Goal: Complete application form

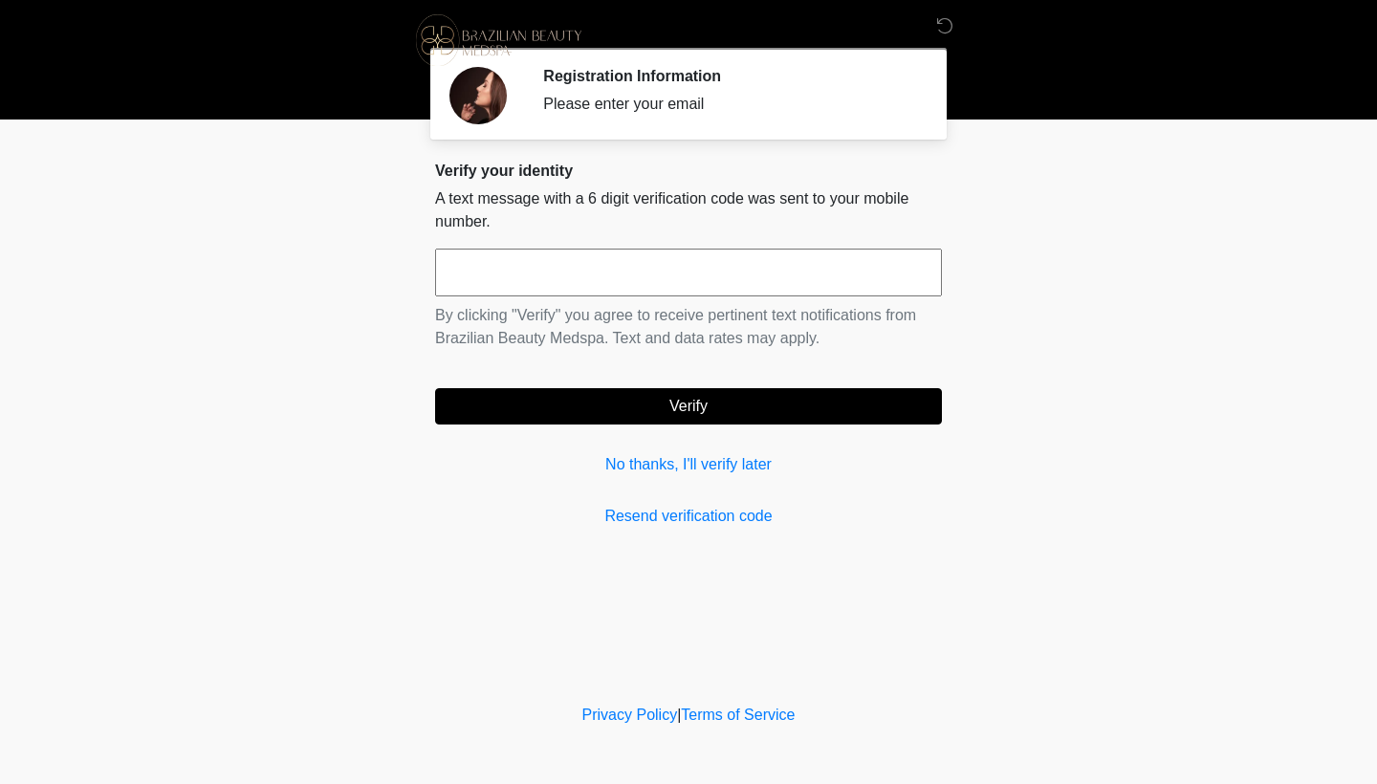
click at [682, 274] on input "text" at bounding box center [688, 273] width 507 height 48
type input "******"
click at [703, 413] on button "Verify" at bounding box center [688, 406] width 507 height 36
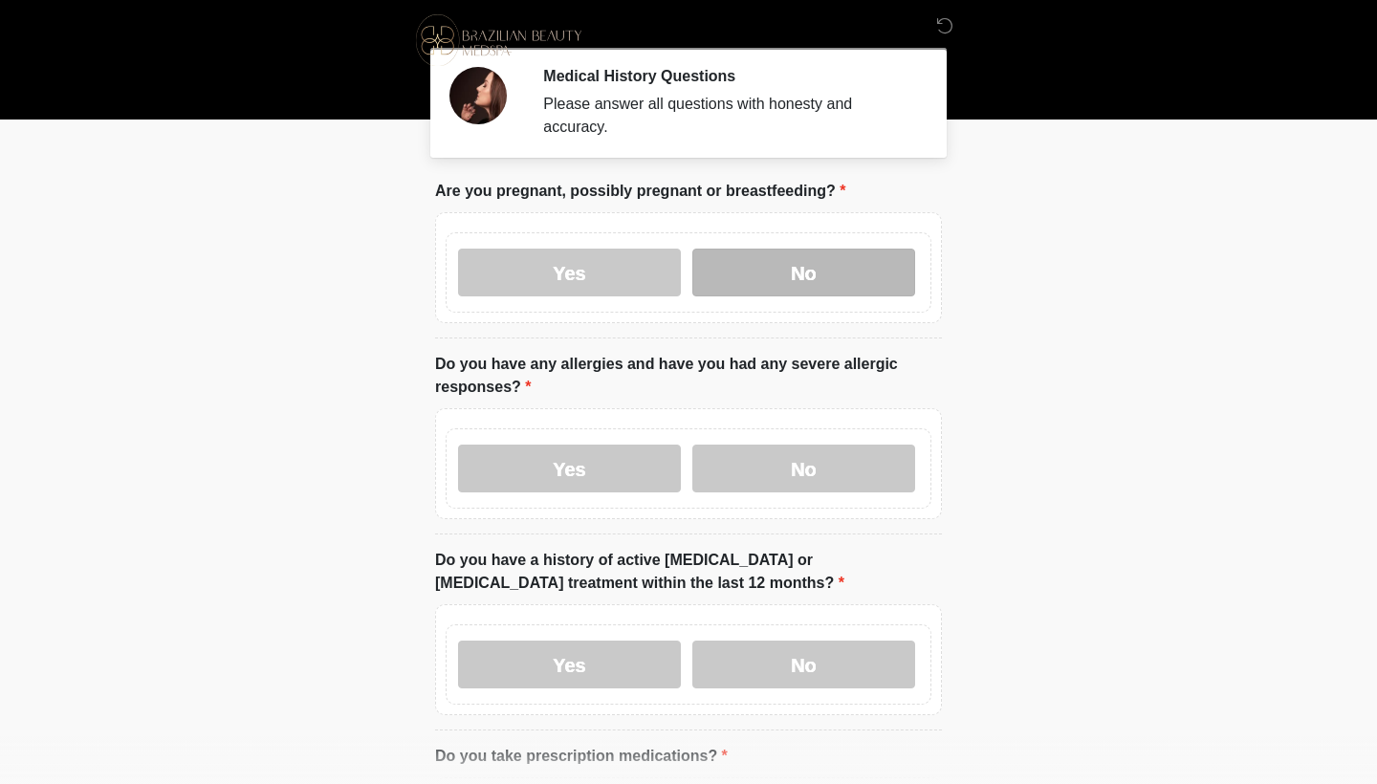
drag, startPoint x: 809, startPoint y: 276, endPoint x: 798, endPoint y: 280, distance: 11.2
click at [813, 274] on label "No" at bounding box center [803, 273] width 223 height 48
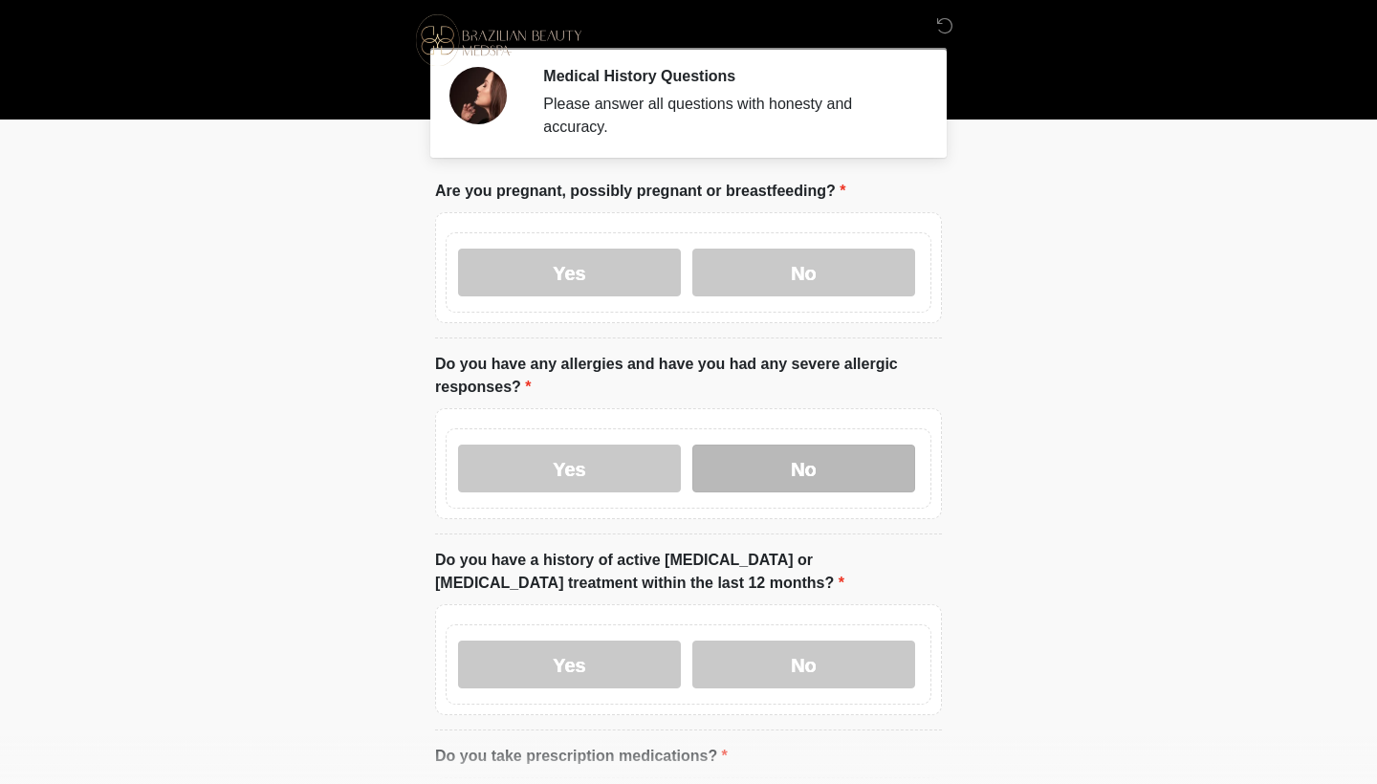
scroll to position [0, 1]
click at [801, 468] on label "No" at bounding box center [803, 469] width 223 height 48
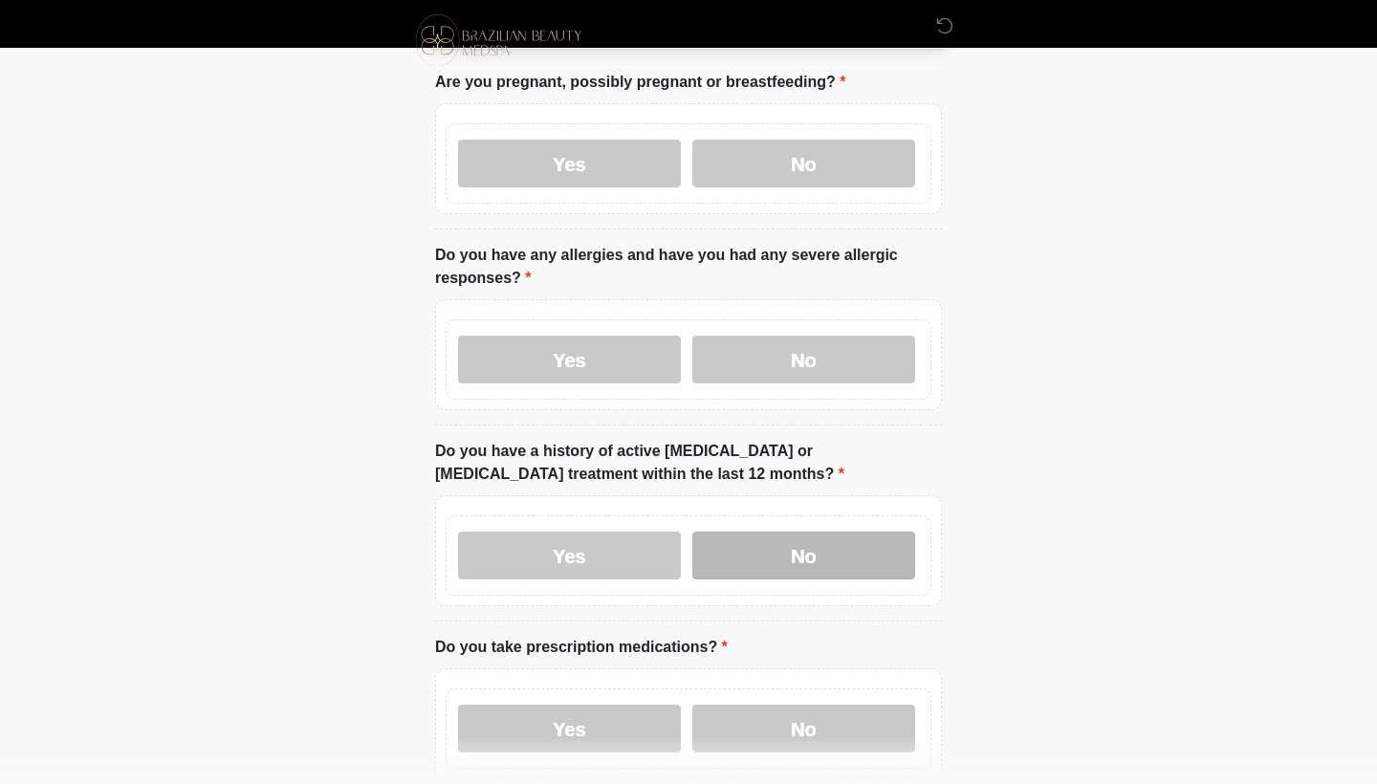
scroll to position [109, 1]
click at [792, 540] on label "No" at bounding box center [803, 556] width 223 height 48
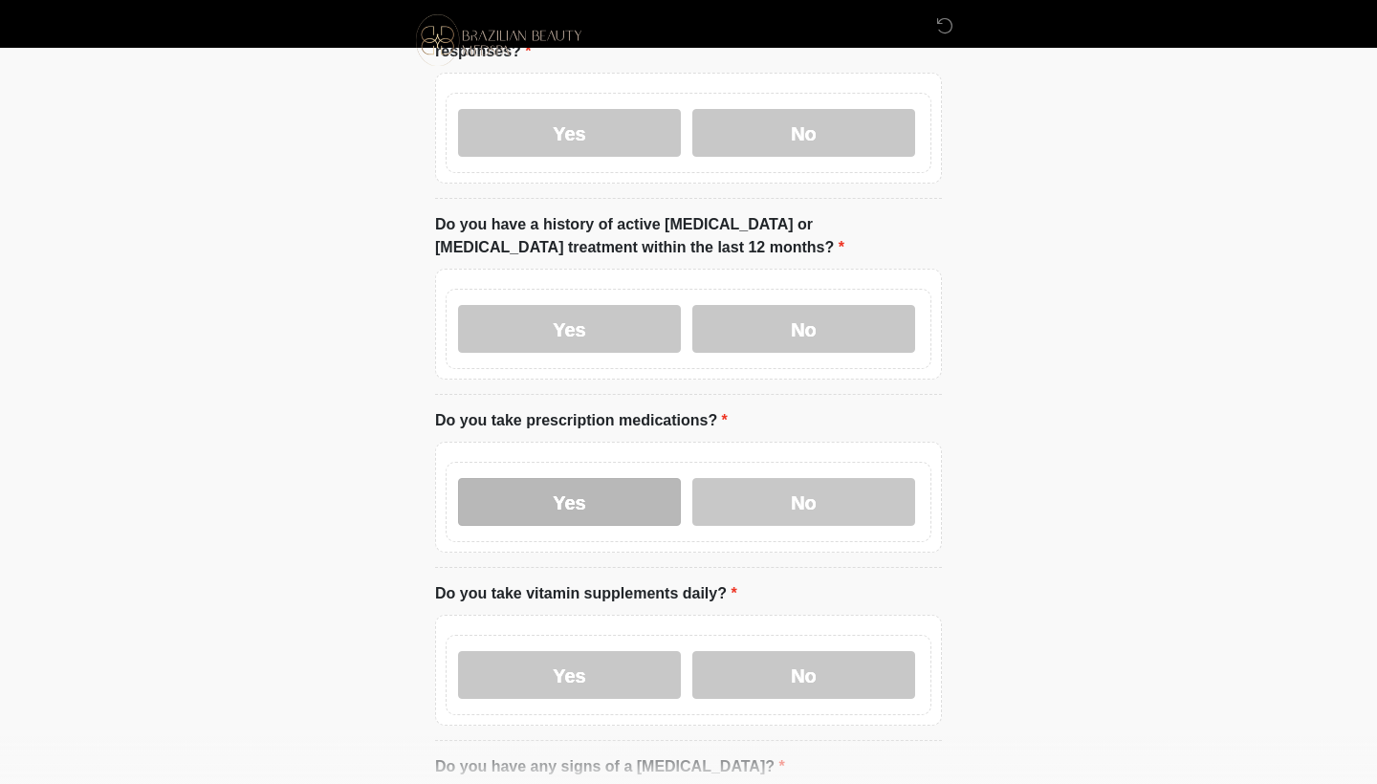
drag, startPoint x: 802, startPoint y: 490, endPoint x: 633, endPoint y: 498, distance: 169.5
click at [801, 489] on label "No" at bounding box center [803, 502] width 223 height 48
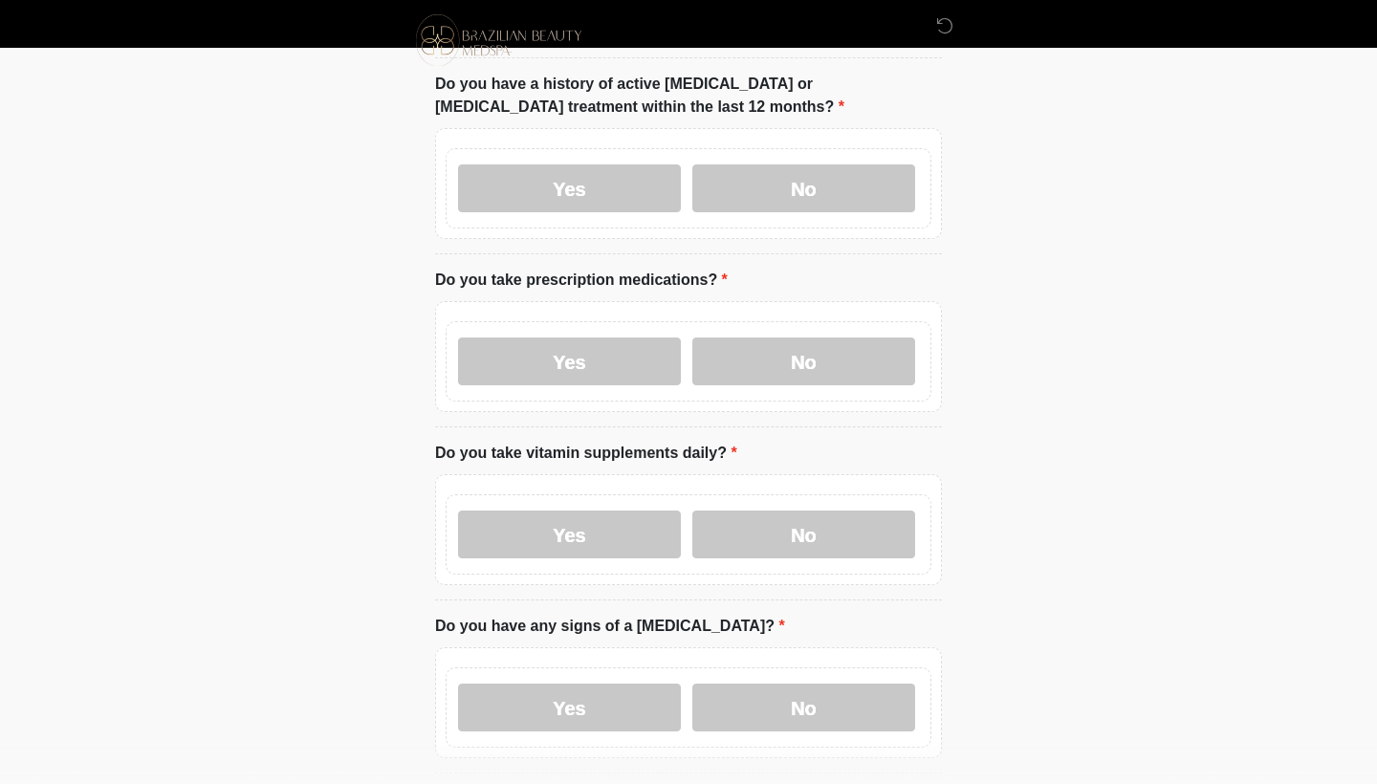
scroll to position [478, 0]
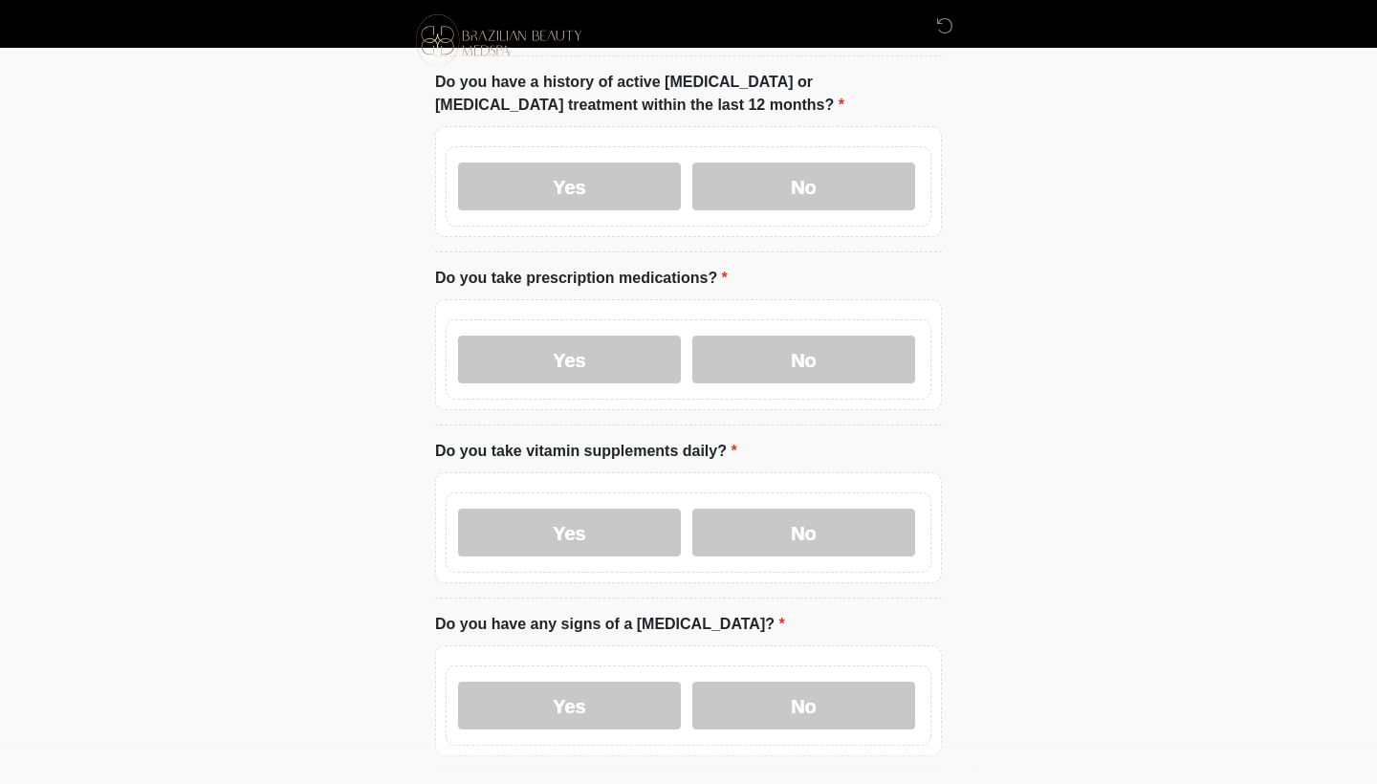
drag, startPoint x: 584, startPoint y: 536, endPoint x: 598, endPoint y: 539, distance: 13.7
click at [584, 536] on label "Yes" at bounding box center [569, 533] width 223 height 48
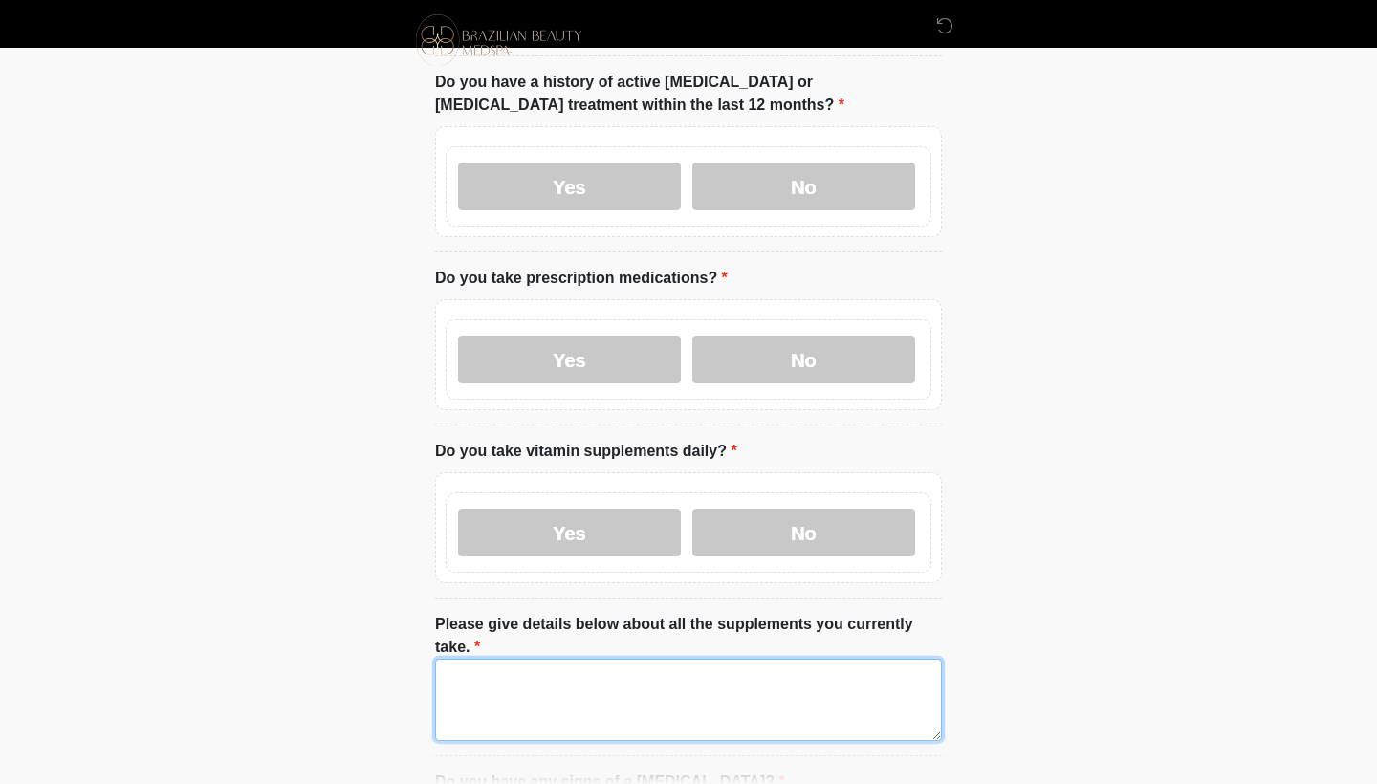
click at [588, 665] on textarea "Please give details below about all the supplements you currently take." at bounding box center [688, 700] width 507 height 82
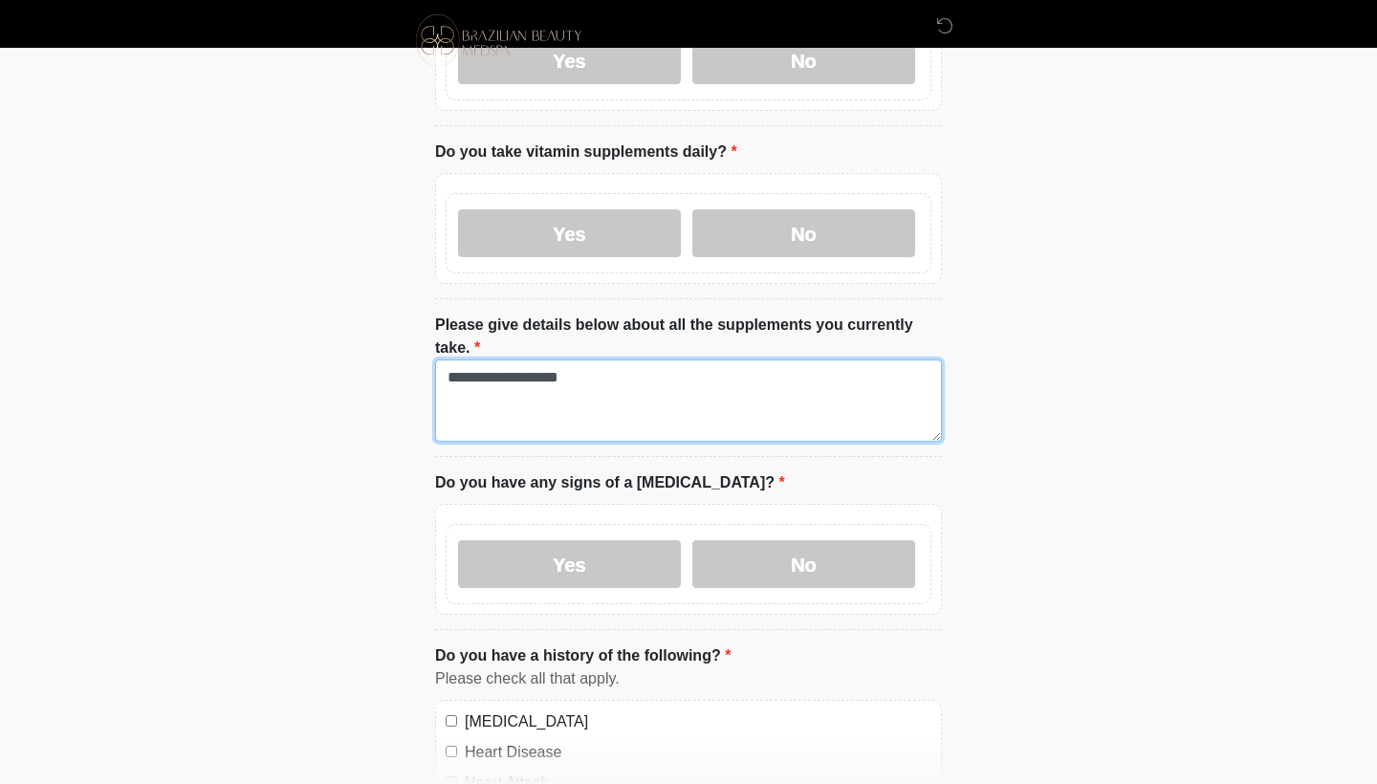
scroll to position [848, 0]
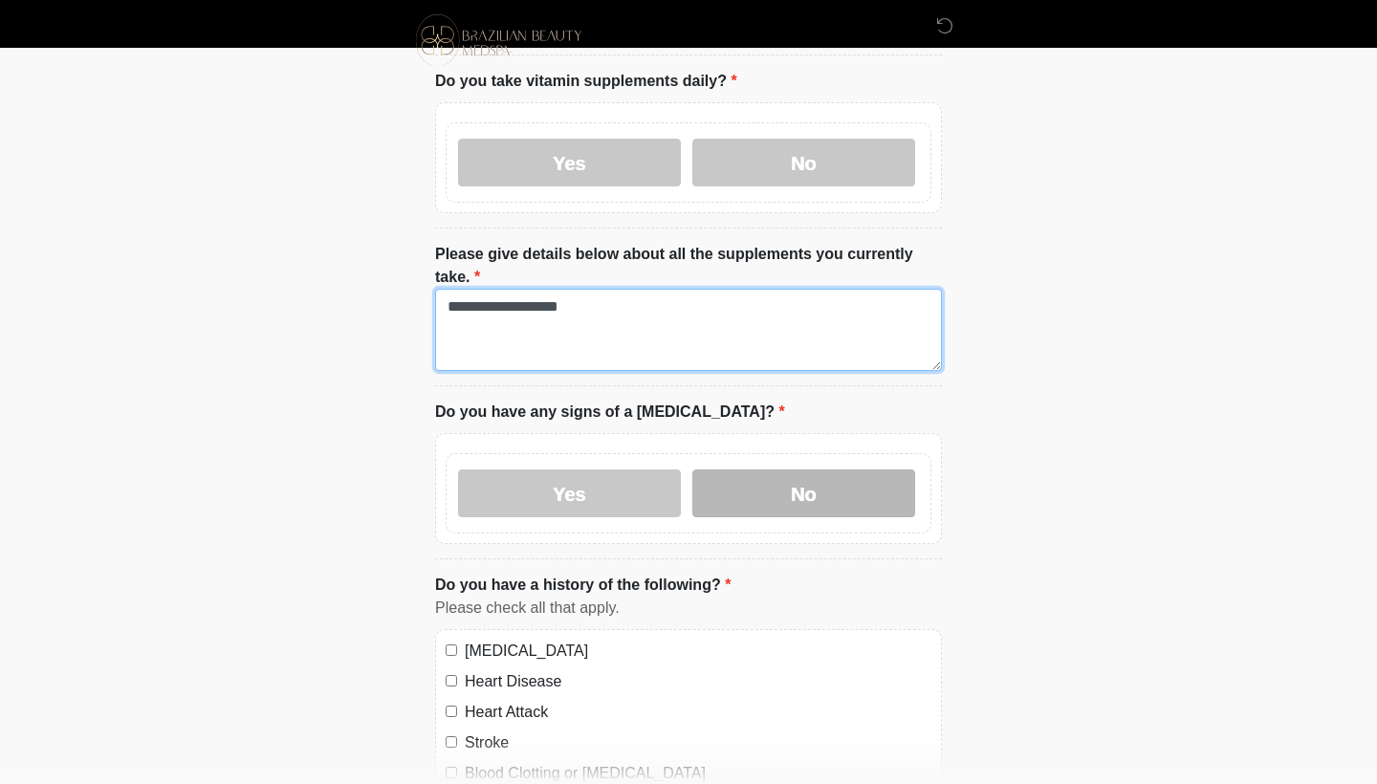
type textarea "**********"
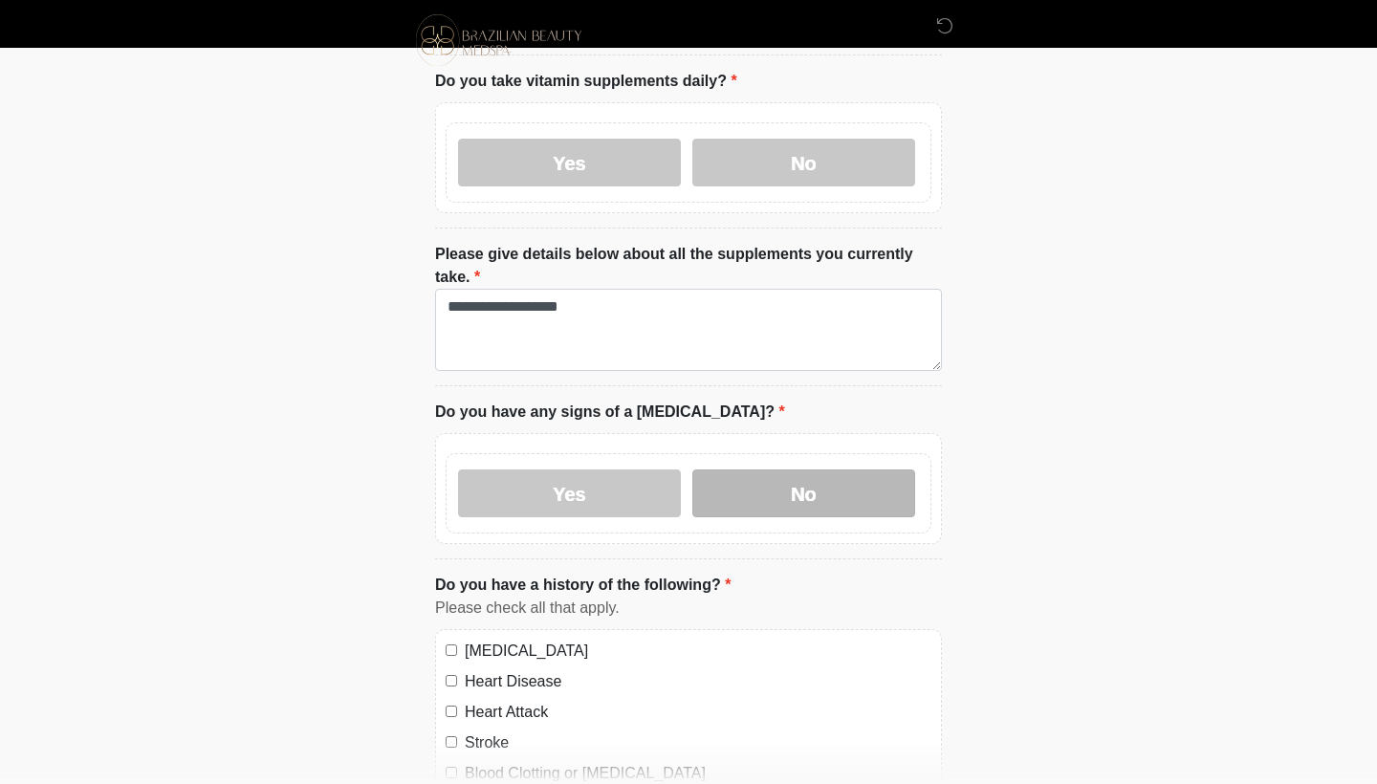
click at [859, 479] on label "No" at bounding box center [803, 493] width 223 height 48
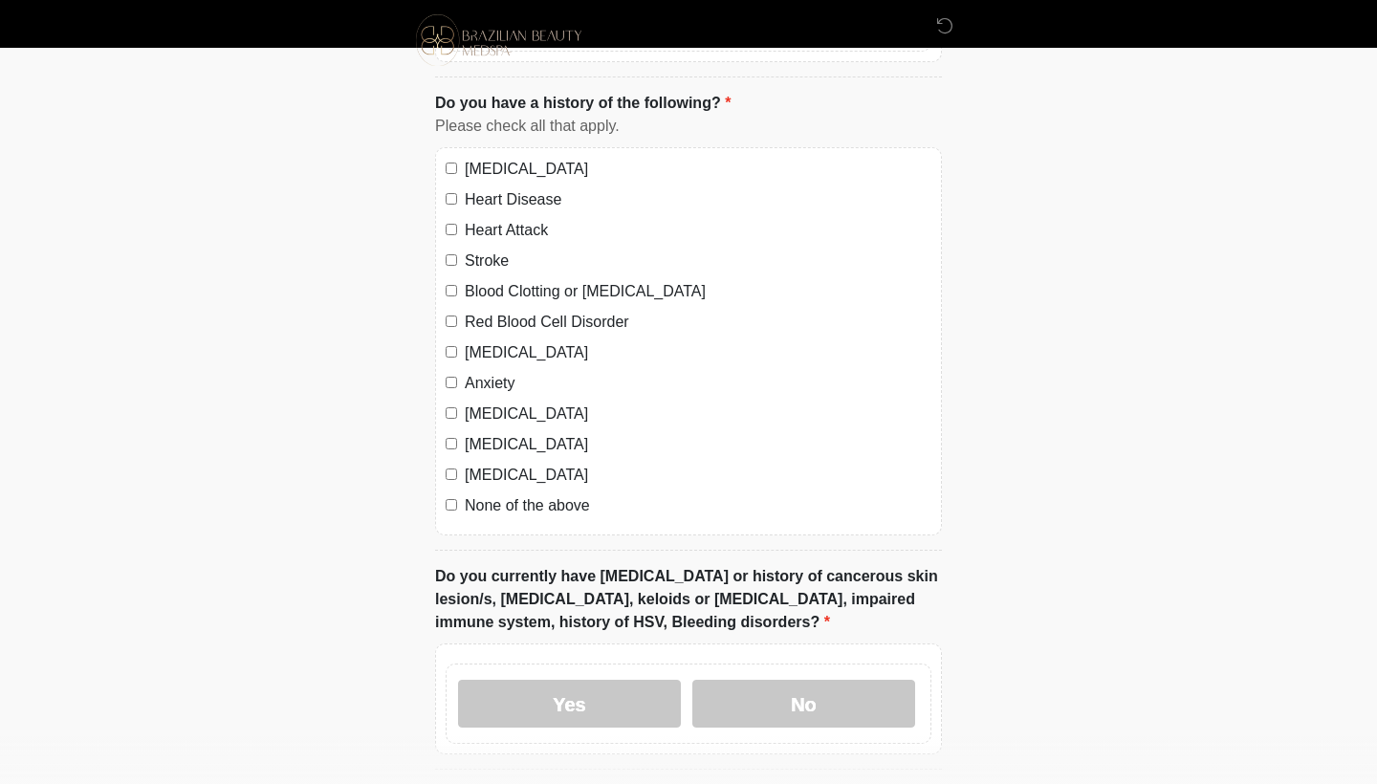
scroll to position [1338, 0]
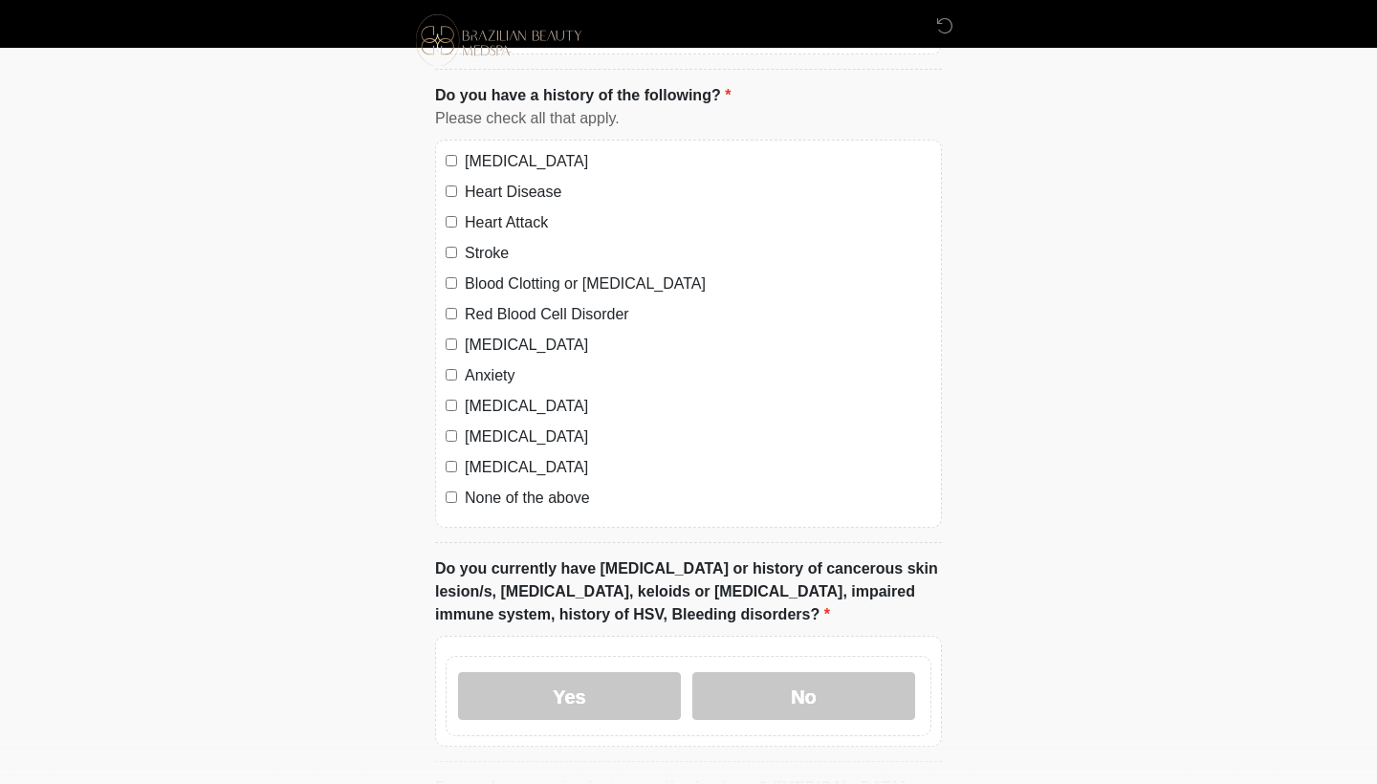
click at [488, 480] on div "[MEDICAL_DATA] Heart Disease Heart Attack Stroke Blood Clotting or [MEDICAL_DAT…" at bounding box center [688, 334] width 507 height 388
drag, startPoint x: 487, startPoint y: 489, endPoint x: 498, endPoint y: 491, distance: 11.8
click at [487, 489] on label "None of the above" at bounding box center [698, 498] width 467 height 23
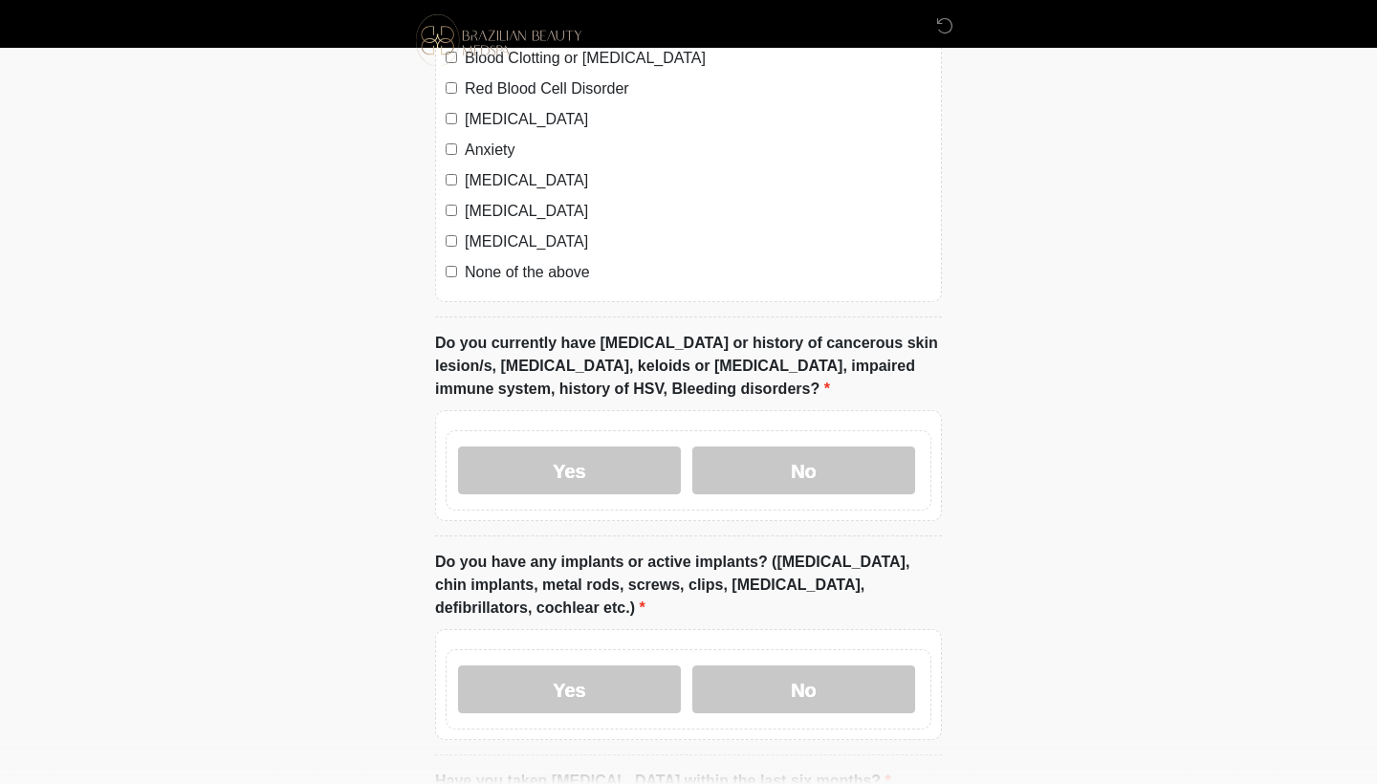
scroll to position [1582, 0]
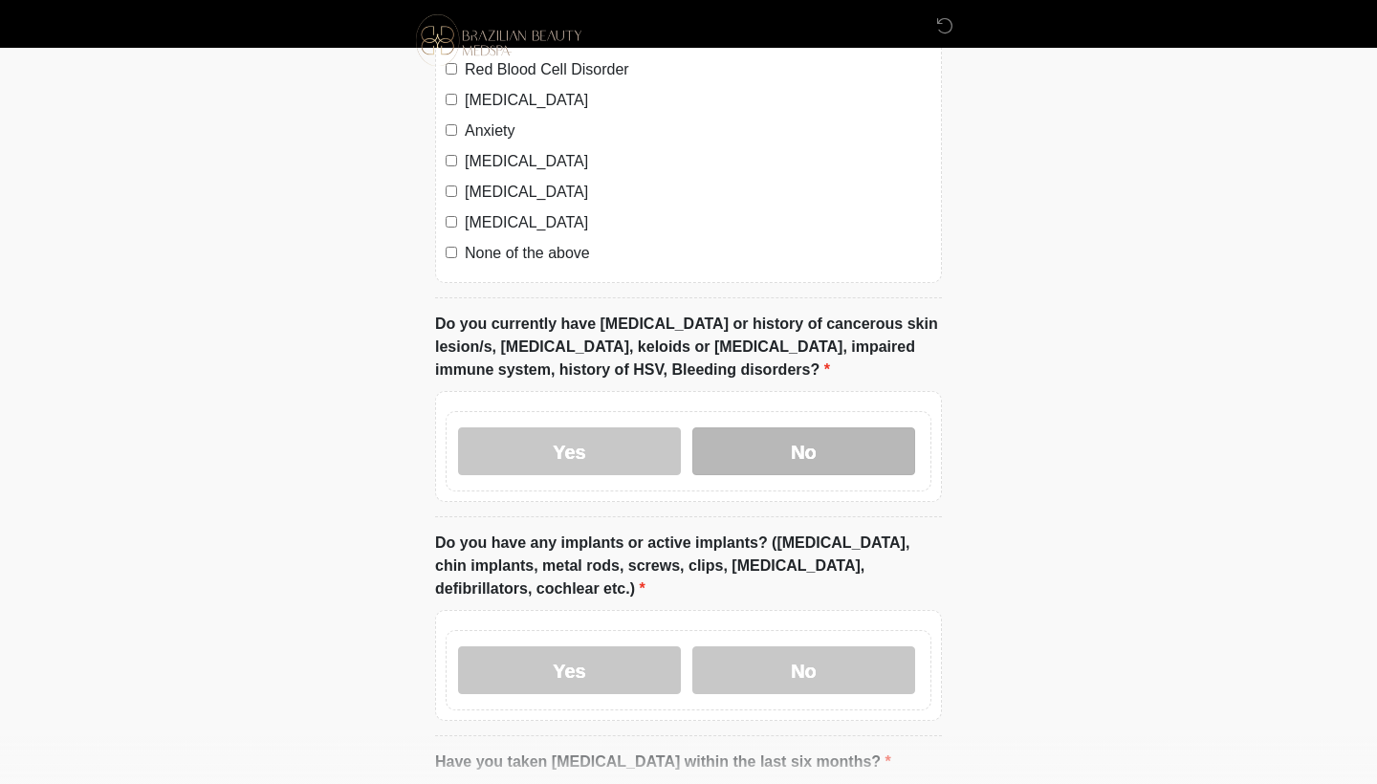
click at [780, 431] on label "No" at bounding box center [803, 451] width 223 height 48
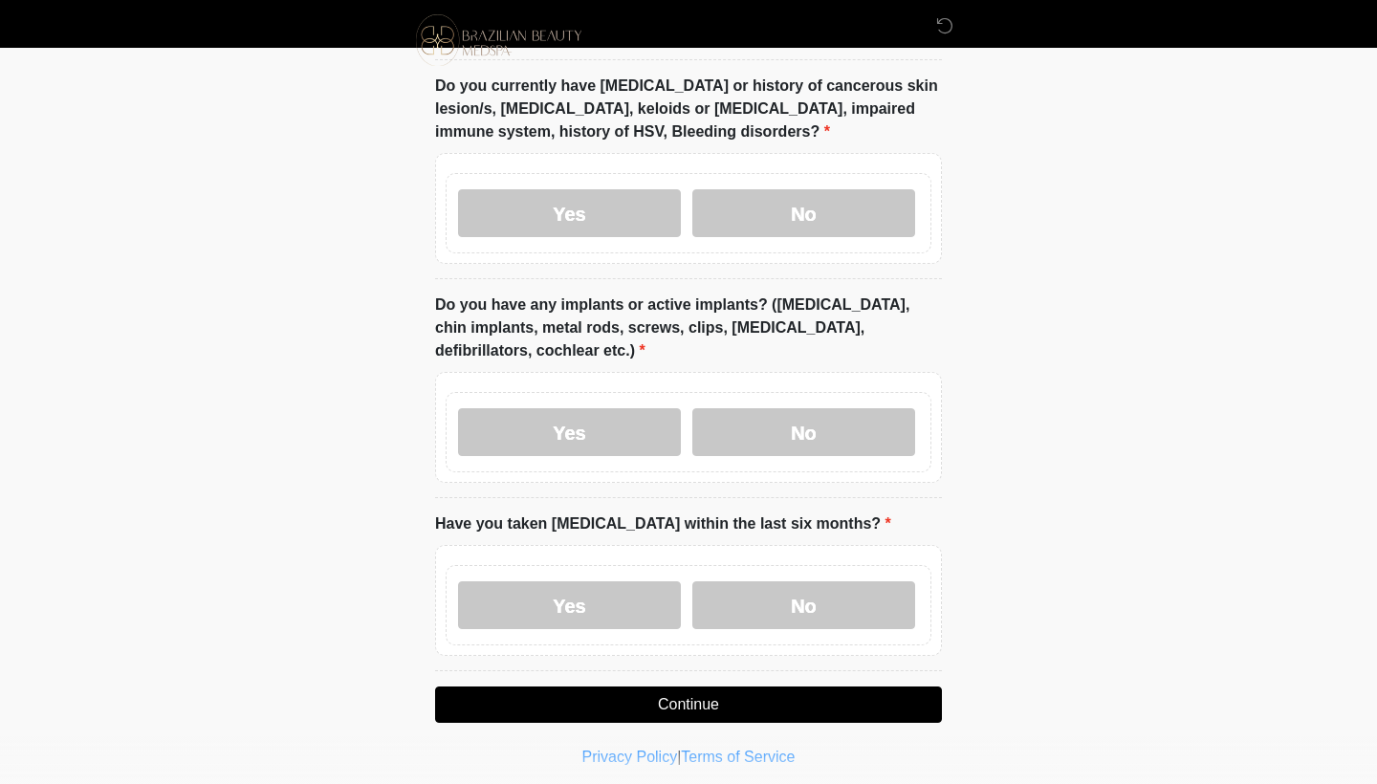
scroll to position [1840, 0]
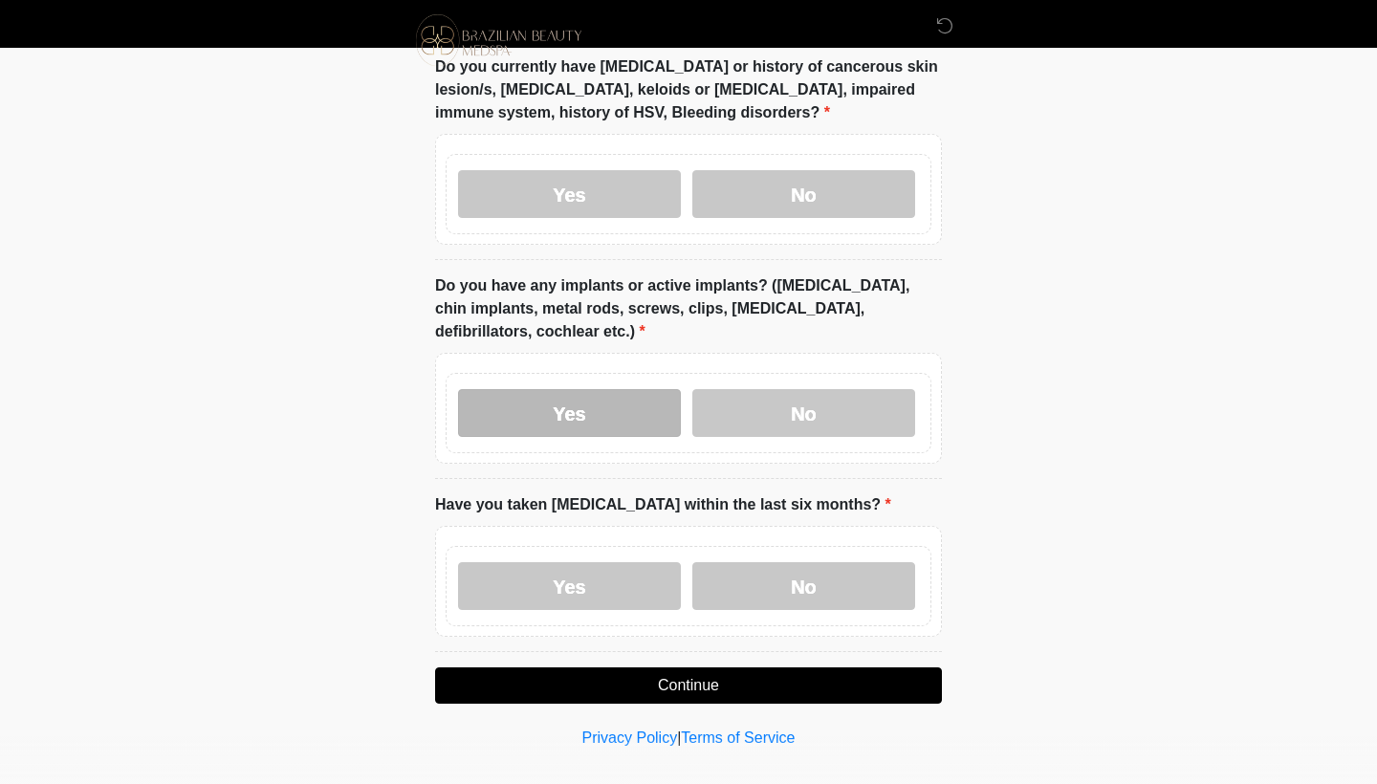
click at [565, 412] on label "Yes" at bounding box center [569, 413] width 223 height 48
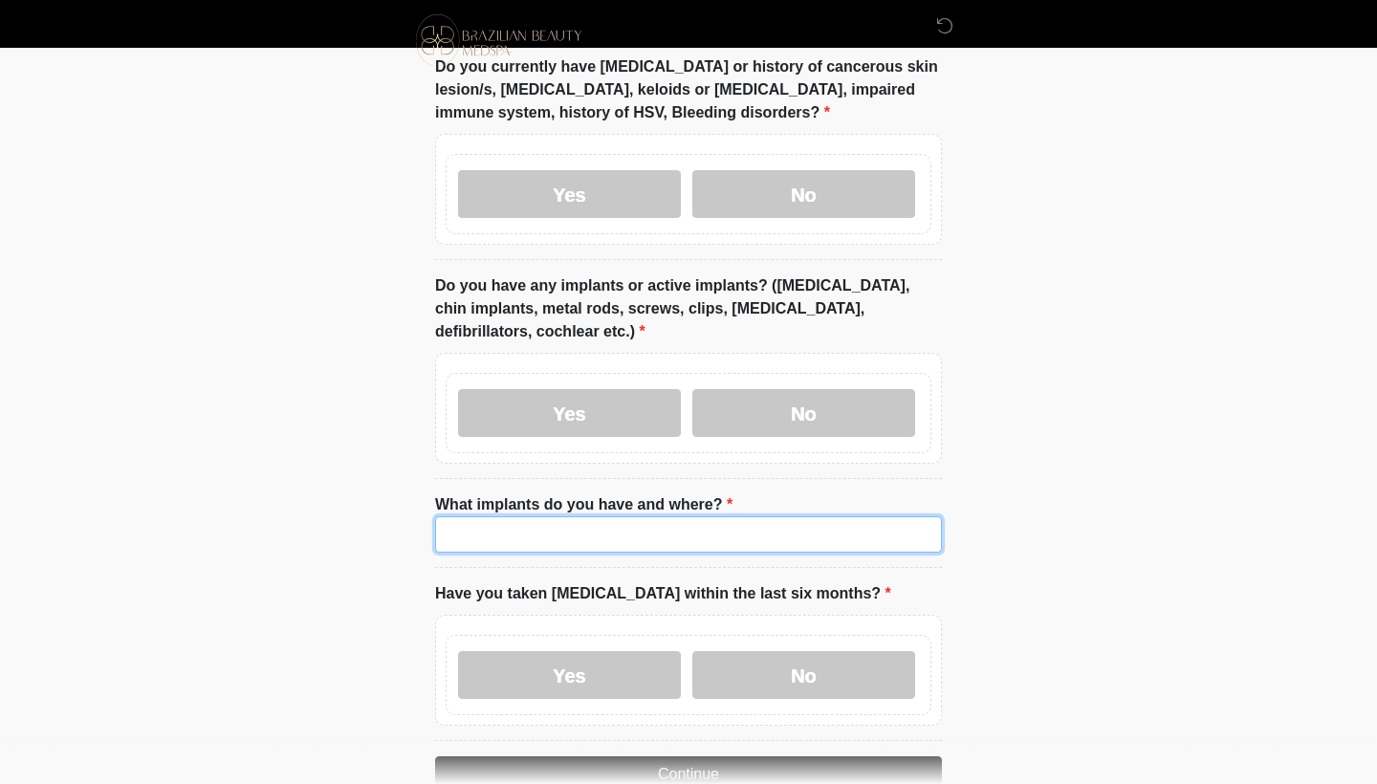
click at [564, 519] on input "What implants do you have and where?" at bounding box center [688, 534] width 507 height 36
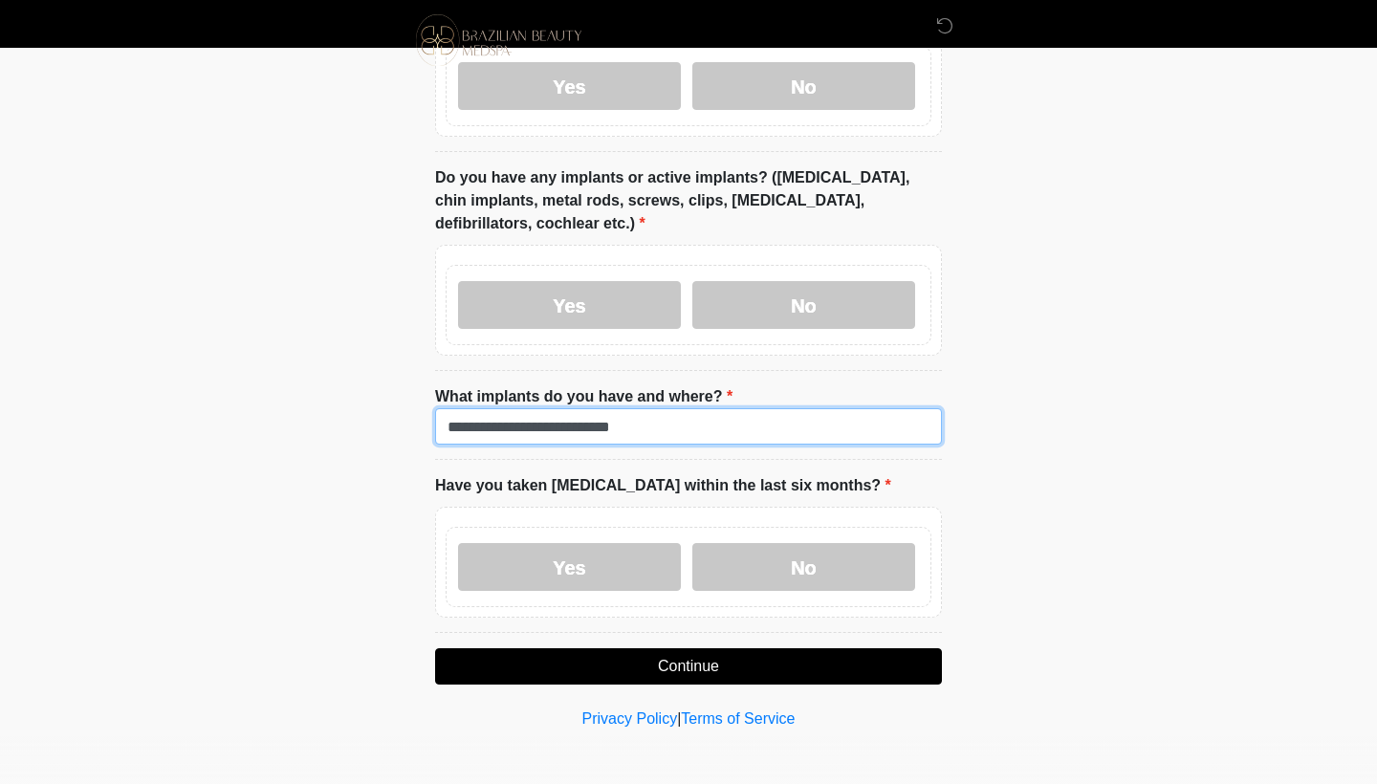
scroll to position [1946, 0]
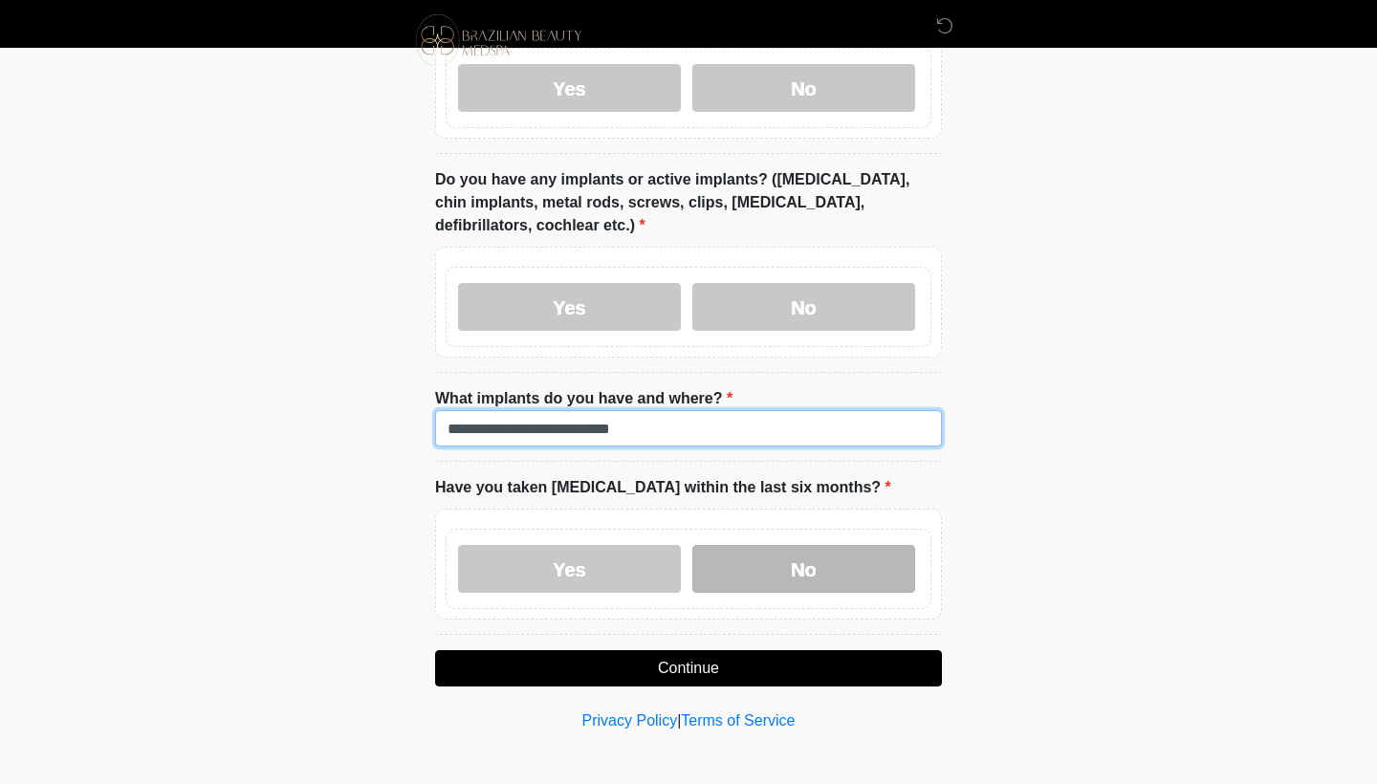
type input "**********"
drag, startPoint x: 861, startPoint y: 563, endPoint x: 839, endPoint y: 571, distance: 23.3
click at [869, 562] on label "No" at bounding box center [803, 569] width 223 height 48
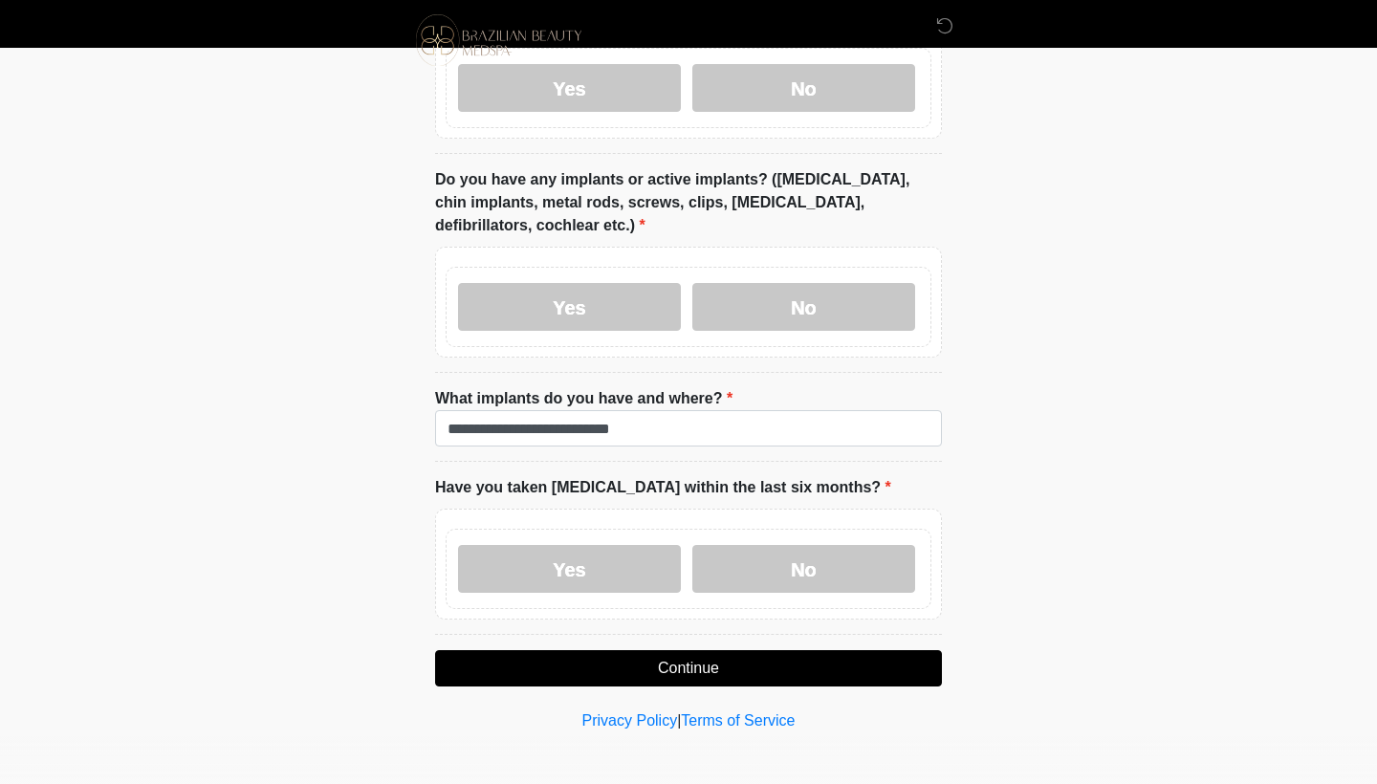
click at [687, 660] on button "Continue" at bounding box center [688, 668] width 507 height 36
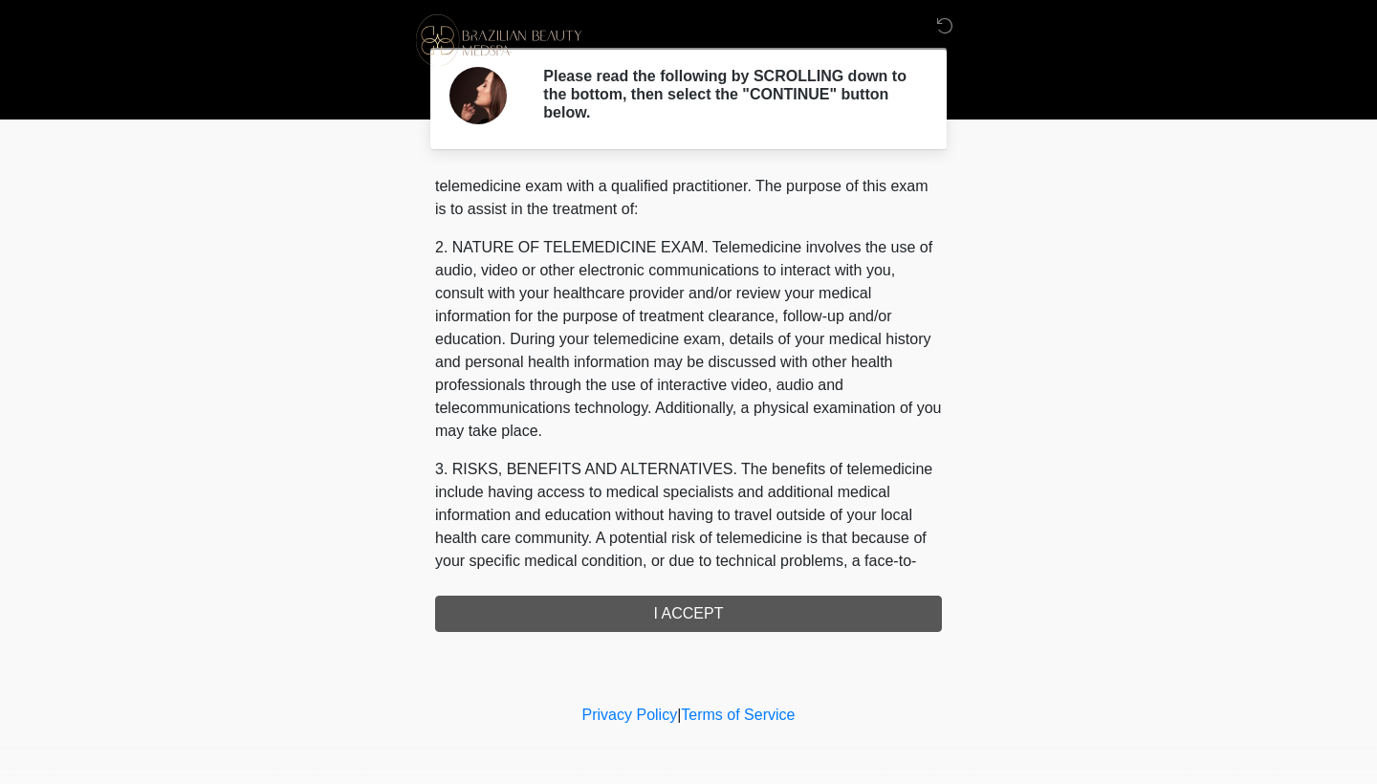
scroll to position [92, 0]
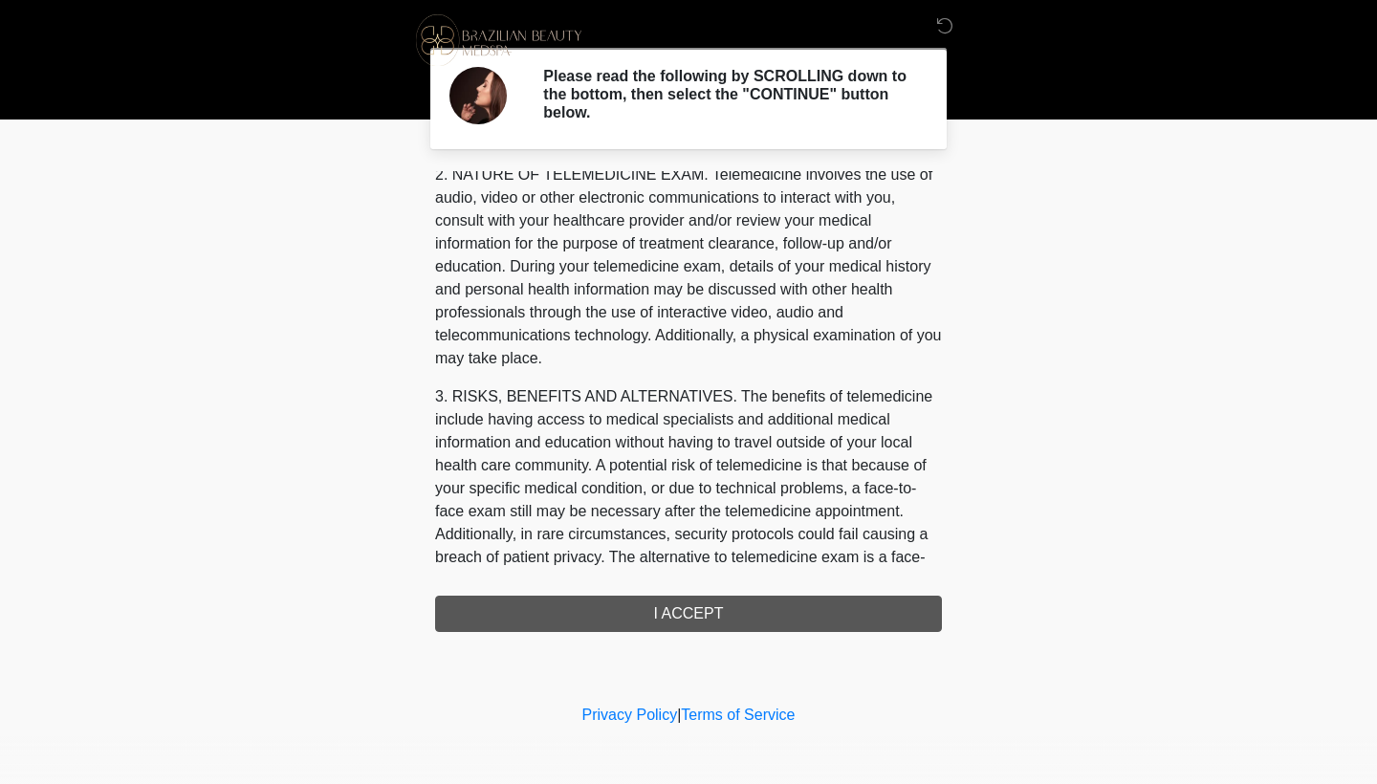
click at [732, 618] on div "1. PURPOSE. The purpose of this form is to obtain your consent for a telemedici…" at bounding box center [688, 401] width 507 height 461
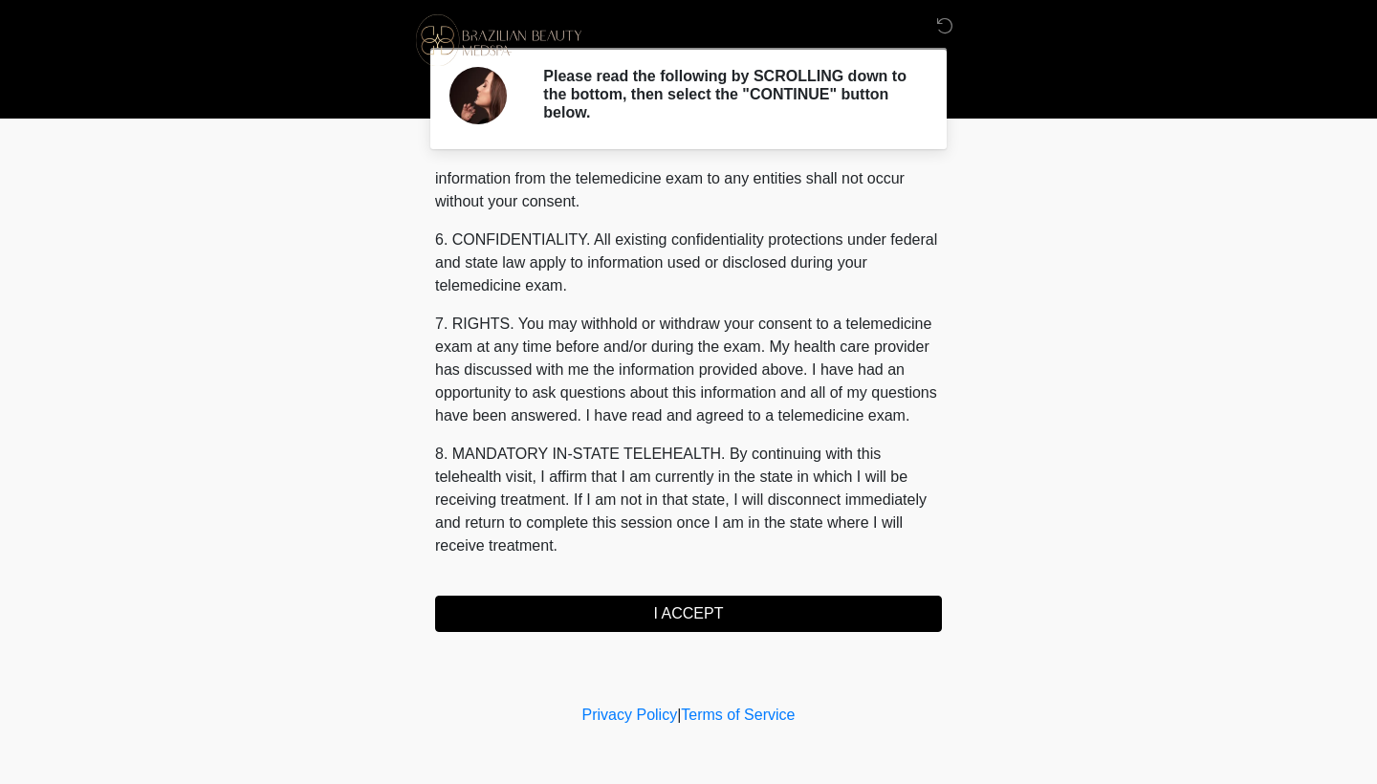
scroll to position [0, 0]
click at [708, 616] on button "I ACCEPT" at bounding box center [688, 614] width 507 height 36
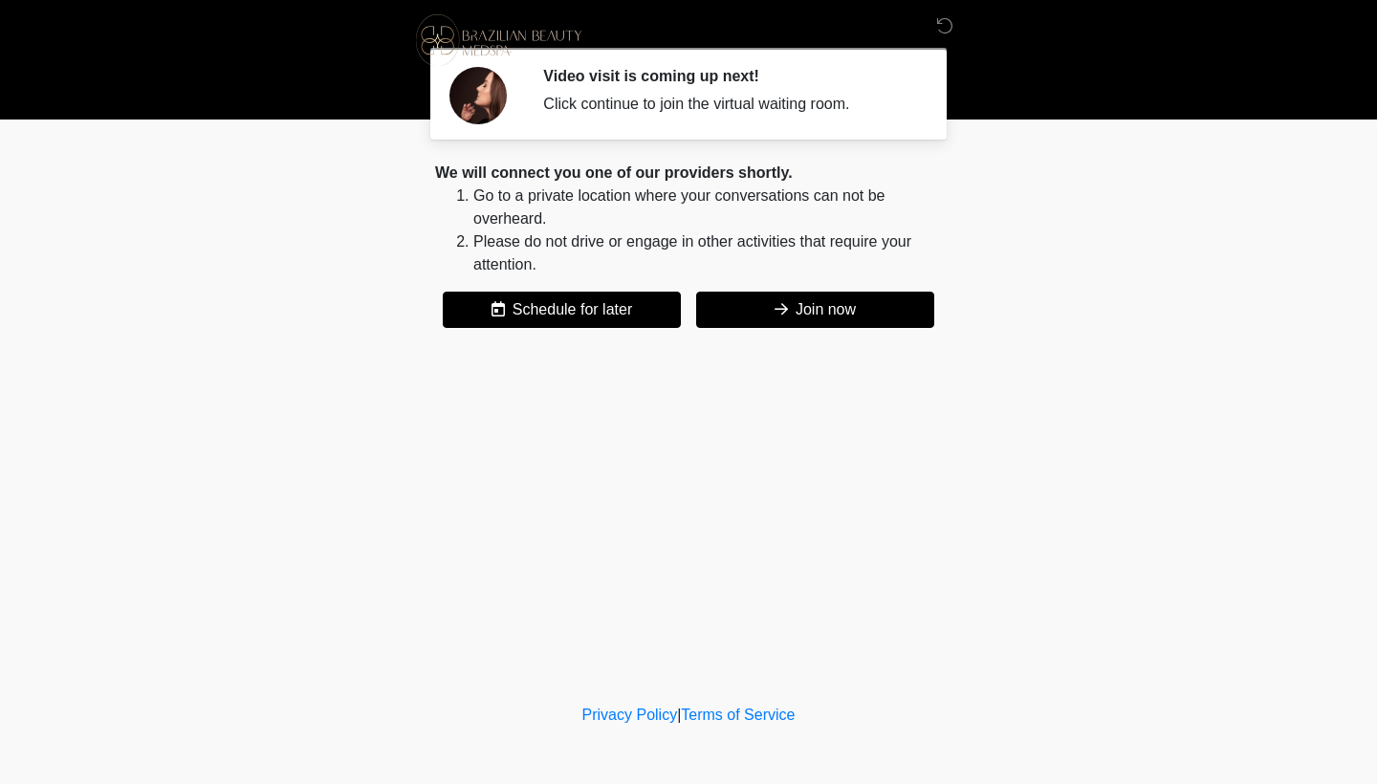
click at [790, 316] on button "Join now" at bounding box center [815, 310] width 238 height 36
